Goal: Use online tool/utility: Utilize a website feature to perform a specific function

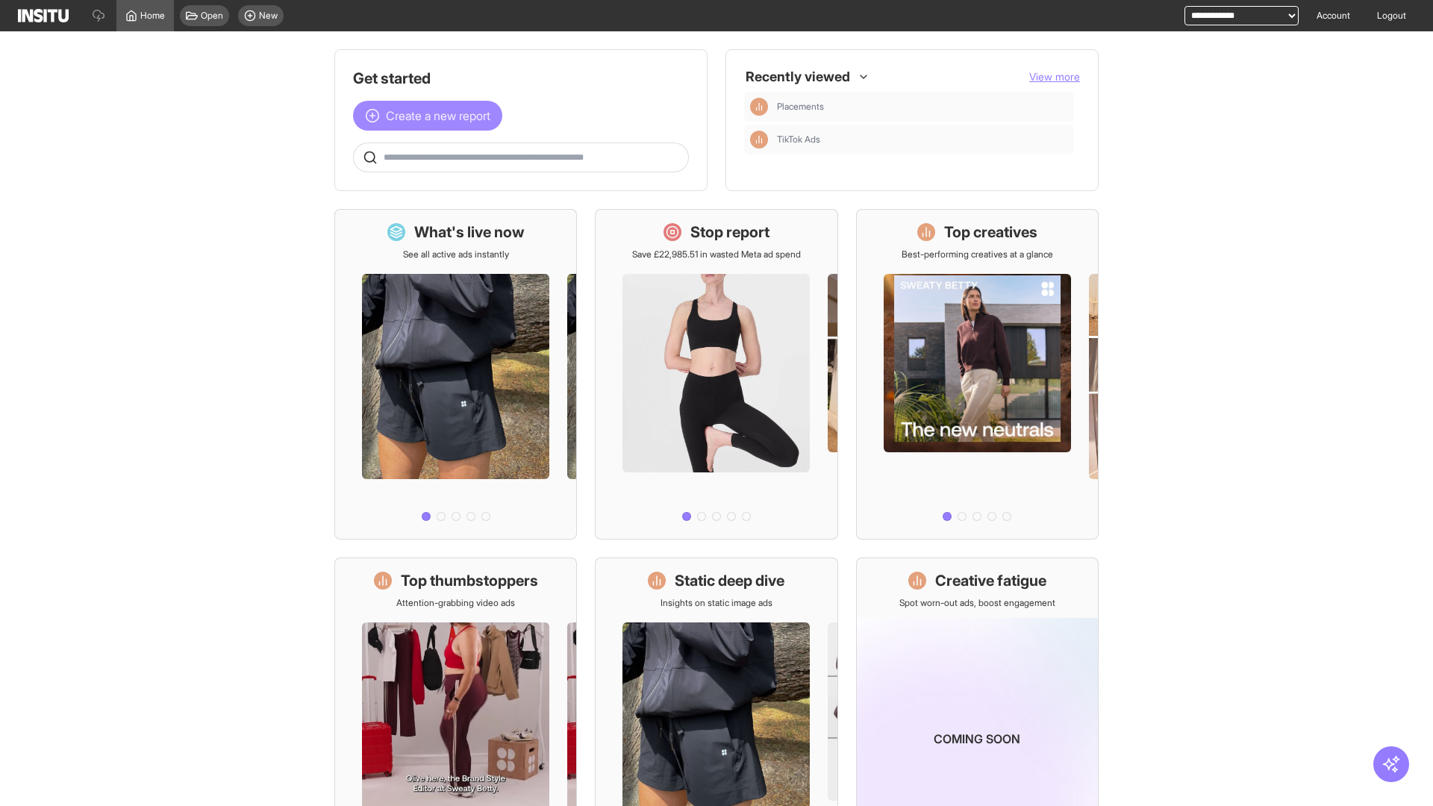
click at [431, 116] on span "Create a new report" at bounding box center [438, 116] width 104 height 18
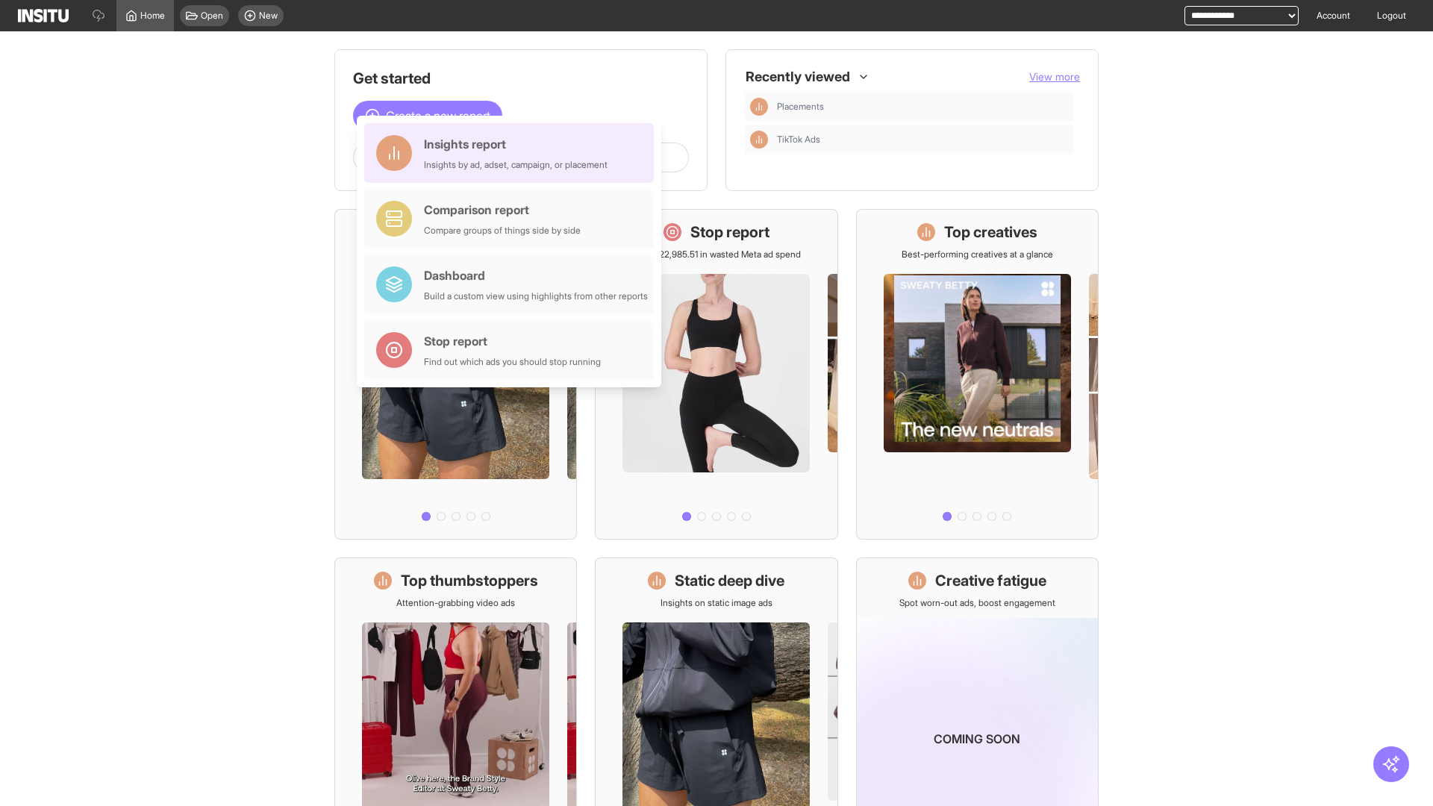
click at [513, 153] on div "Insights report Insights by ad, adset, campaign, or placement" at bounding box center [516, 153] width 184 height 36
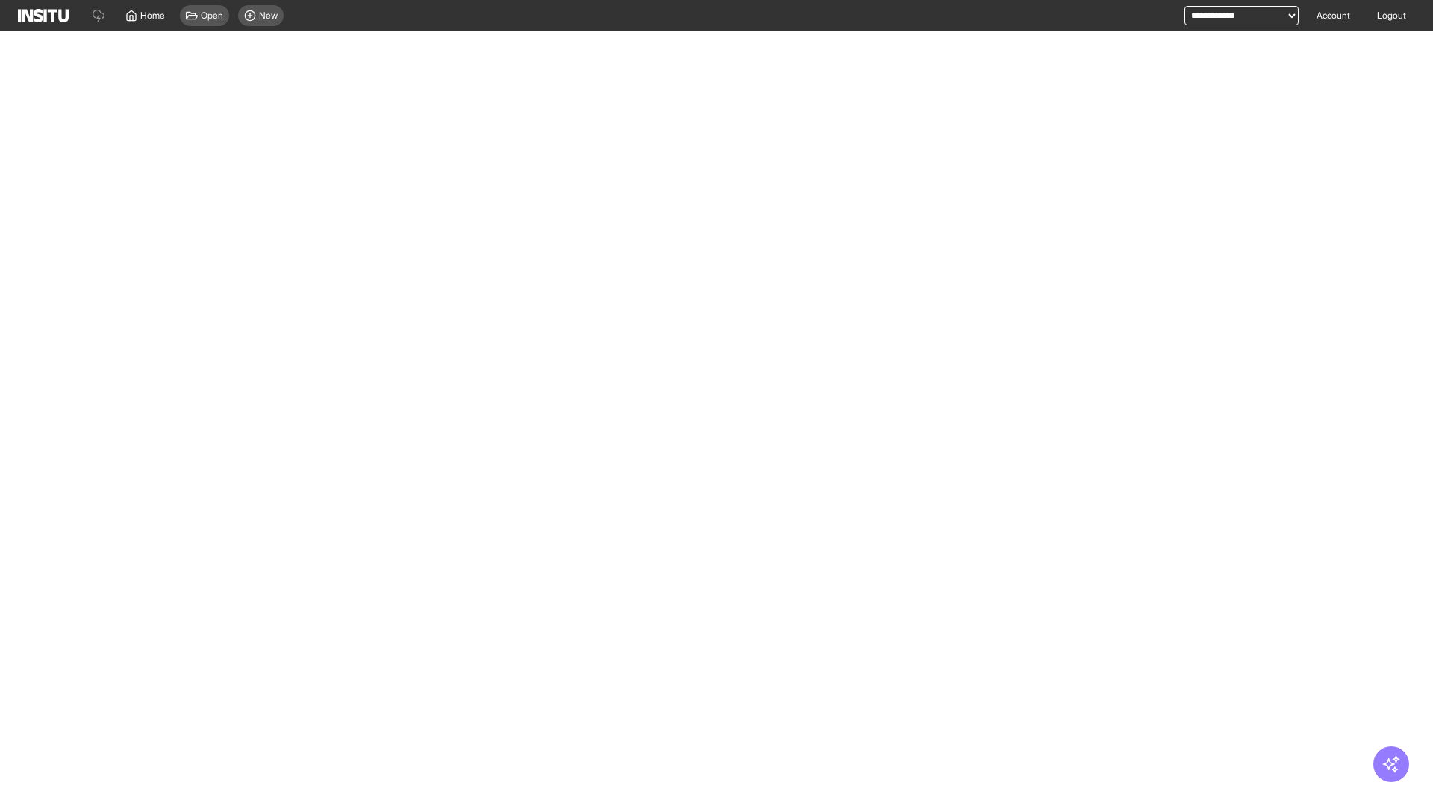
select select "**"
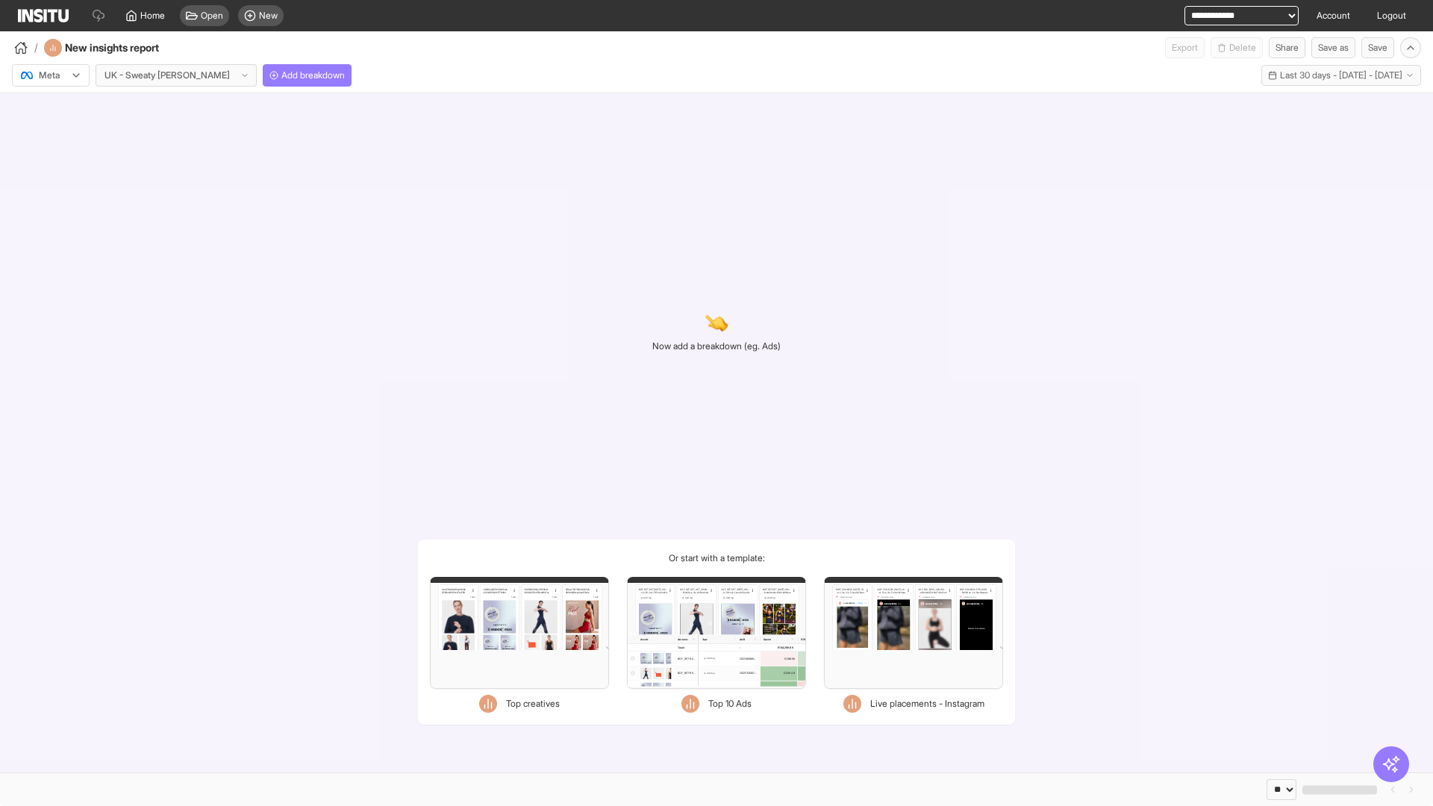
click at [51, 75] on div at bounding box center [40, 75] width 42 height 15
click at [50, 107] on span "Meta" at bounding box center [50, 107] width 20 height 13
click at [281, 75] on span "Add breakdown" at bounding box center [312, 75] width 63 height 12
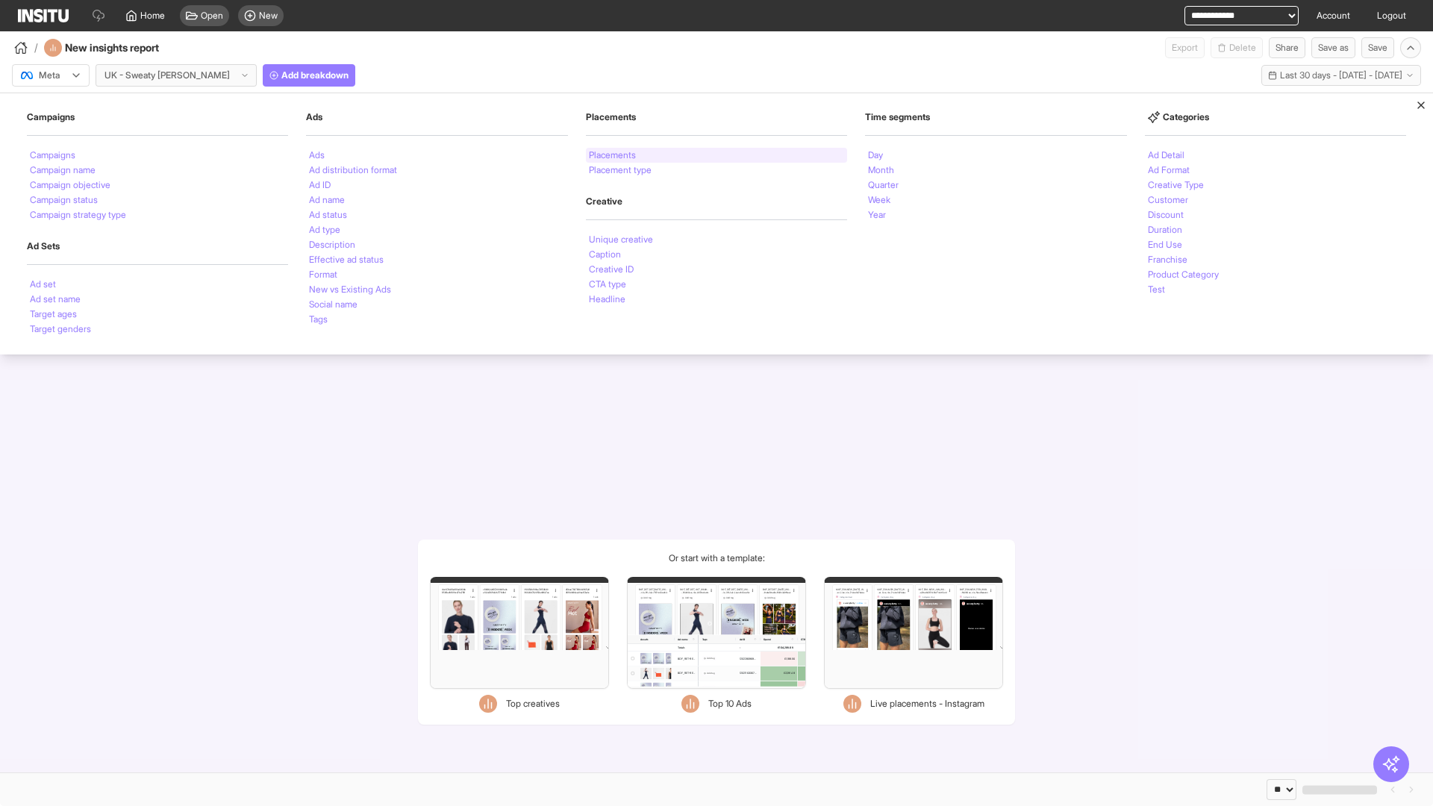
click at [613, 155] on li "Placements" at bounding box center [612, 155] width 47 height 9
